Goal: Find contact information: Find contact information

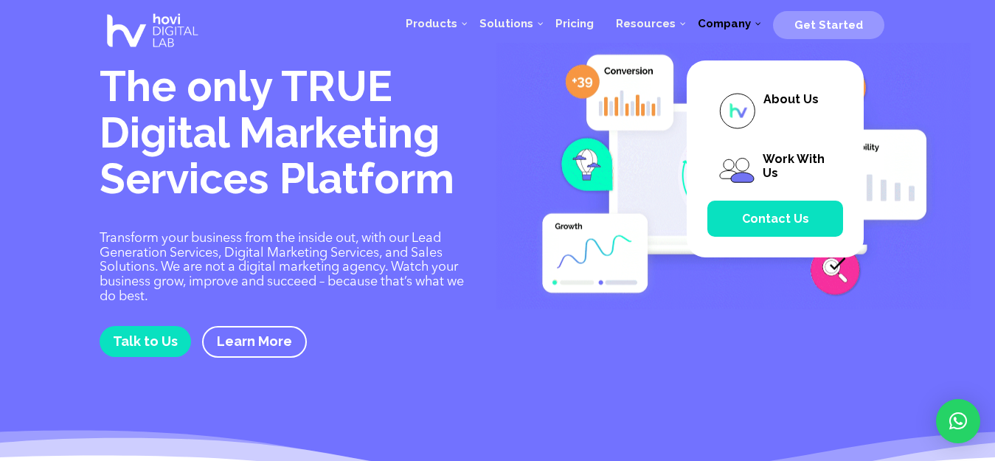
click at [755, 24] on span "Company" at bounding box center [724, 23] width 75 height 13
click at [777, 224] on span "Contact Us" at bounding box center [775, 219] width 67 height 14
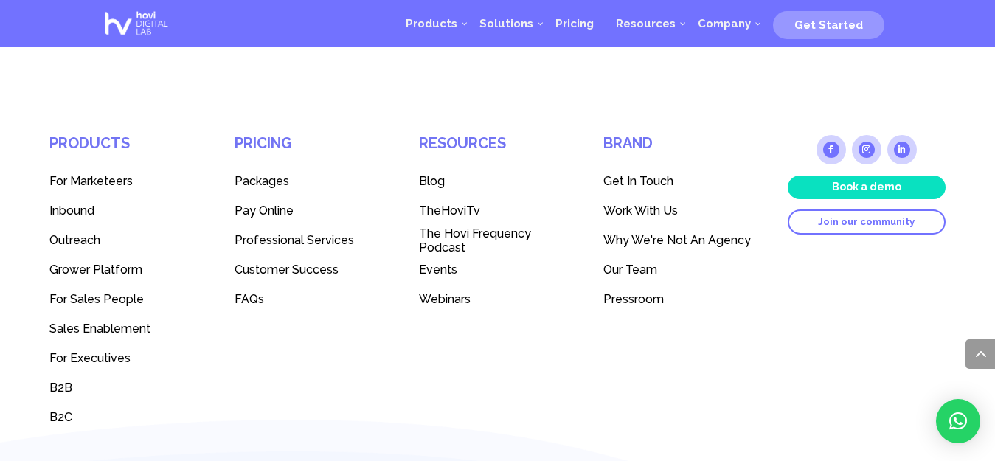
scroll to position [1656, 0]
click at [635, 167] on link "Get In Touch" at bounding box center [683, 182] width 158 height 30
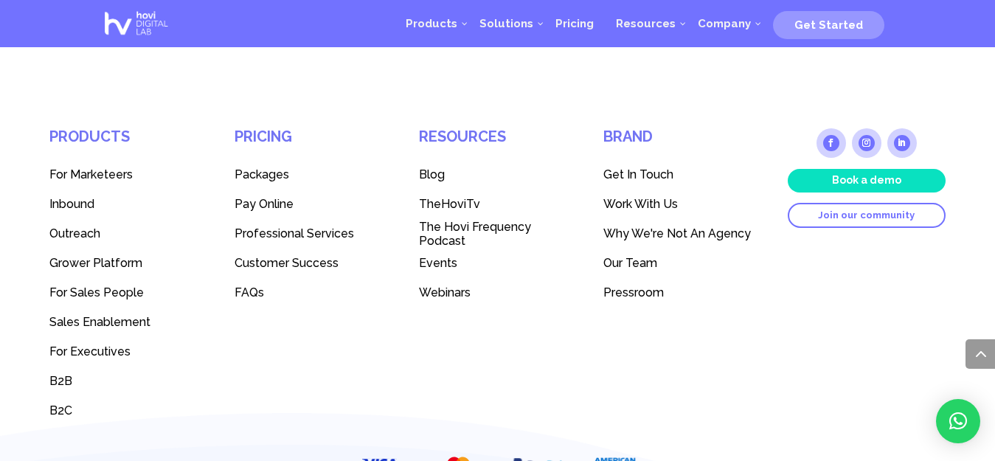
scroll to position [2119, 0]
